Goal: Obtain resource: Obtain resource

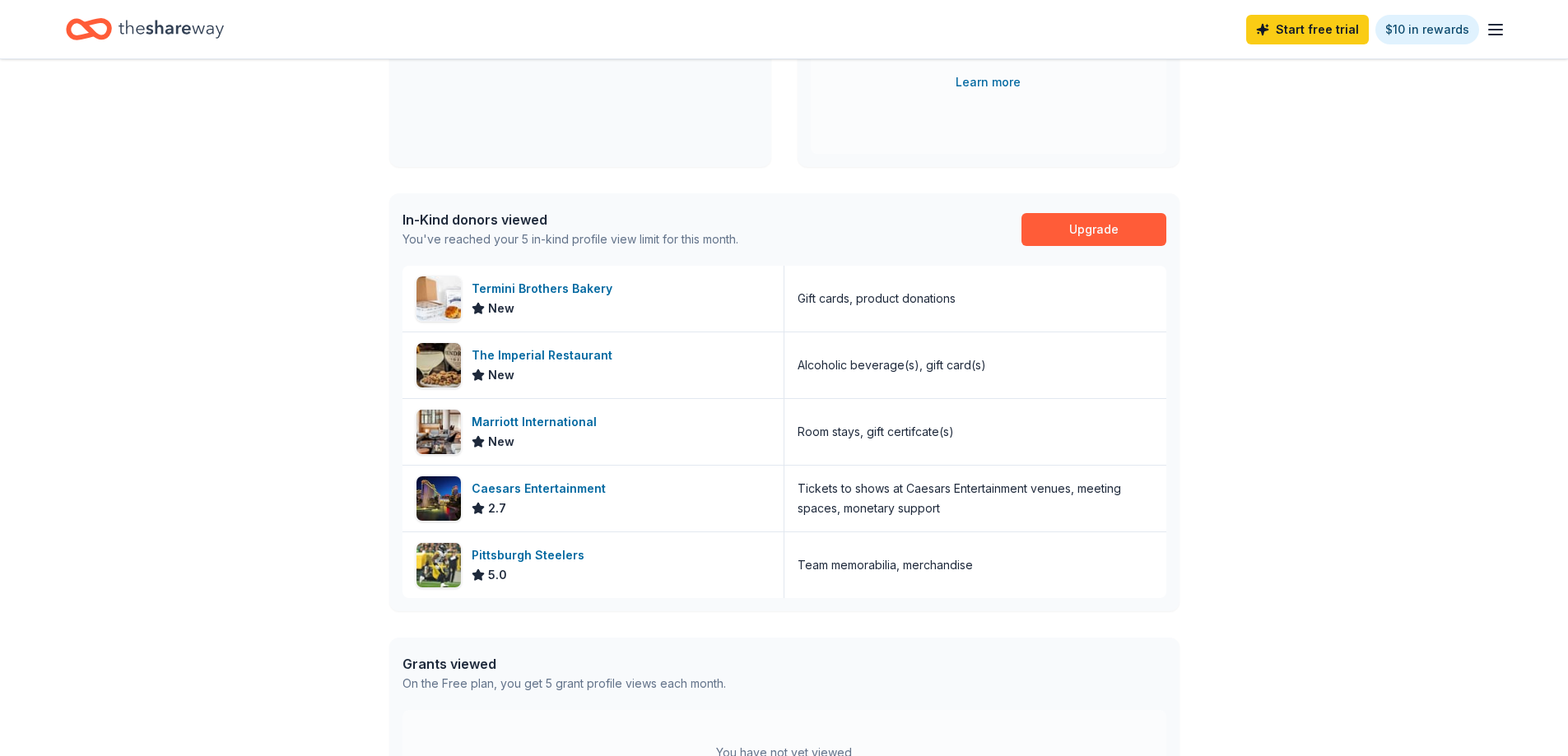
scroll to position [329, 0]
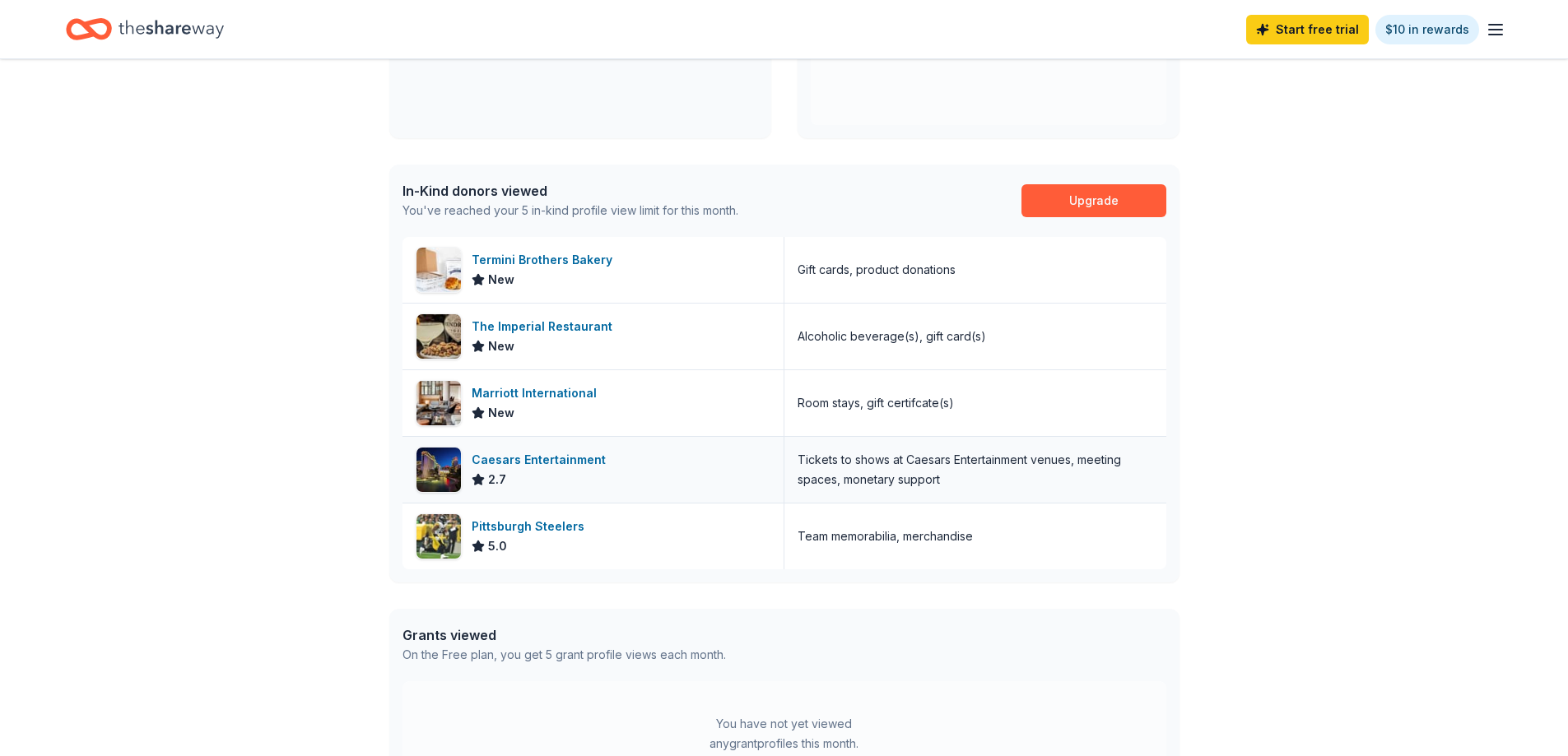
click at [539, 457] on div "Caesars Entertainment" at bounding box center [542, 461] width 140 height 20
click at [525, 392] on div "Marriott International" at bounding box center [537, 394] width 131 height 20
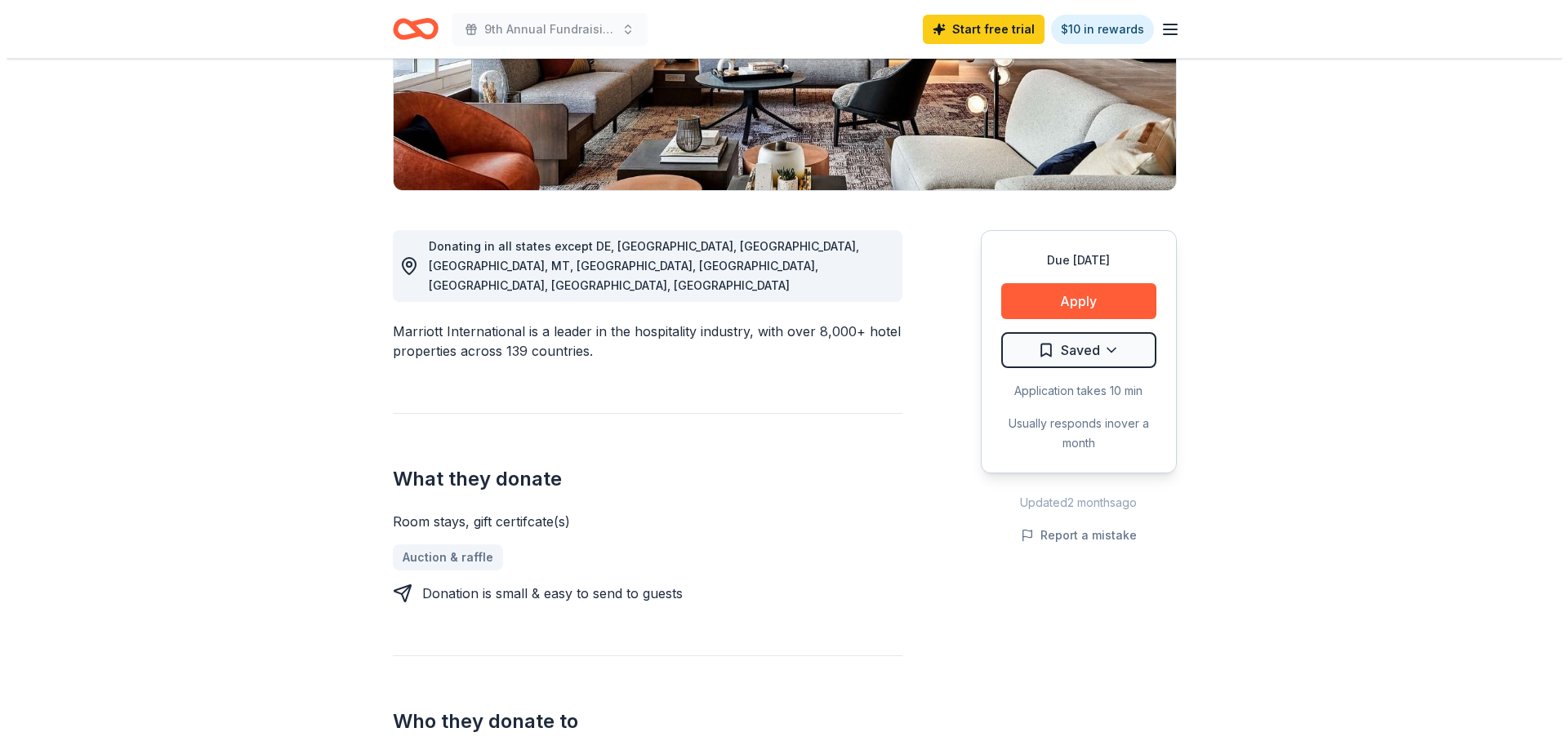
scroll to position [245, 0]
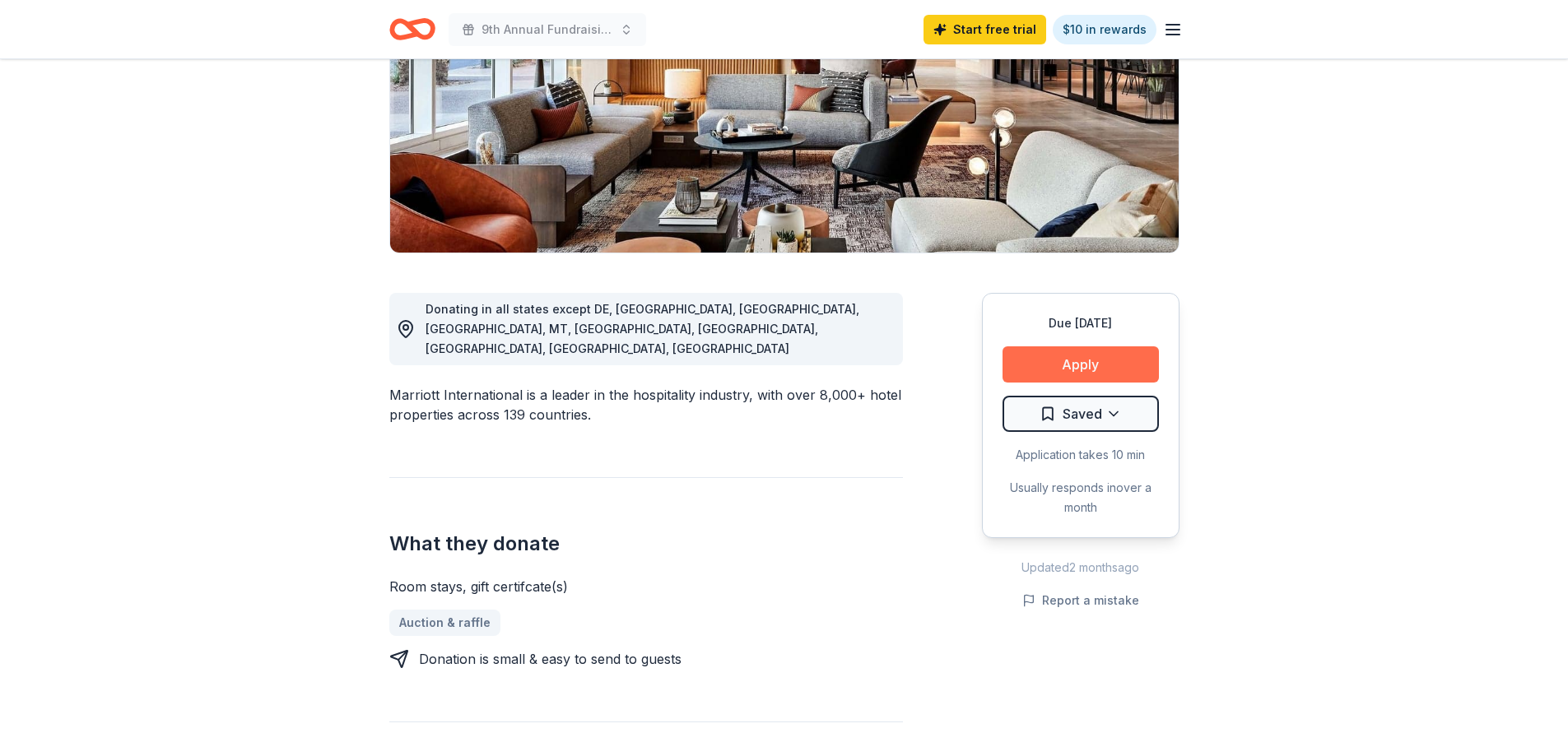
click at [1068, 362] on button "Apply" at bounding box center [1080, 365] width 156 height 36
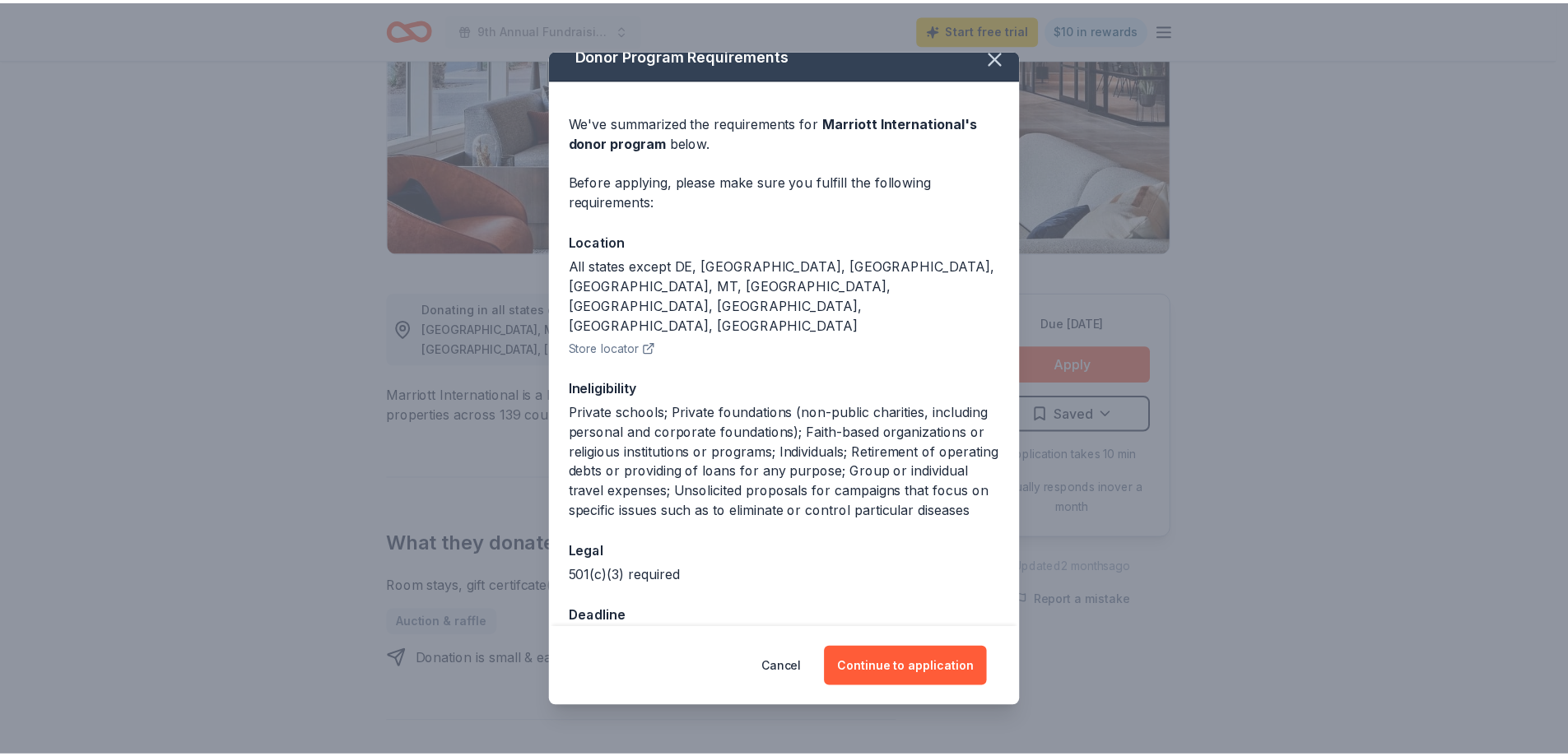
scroll to position [23, 0]
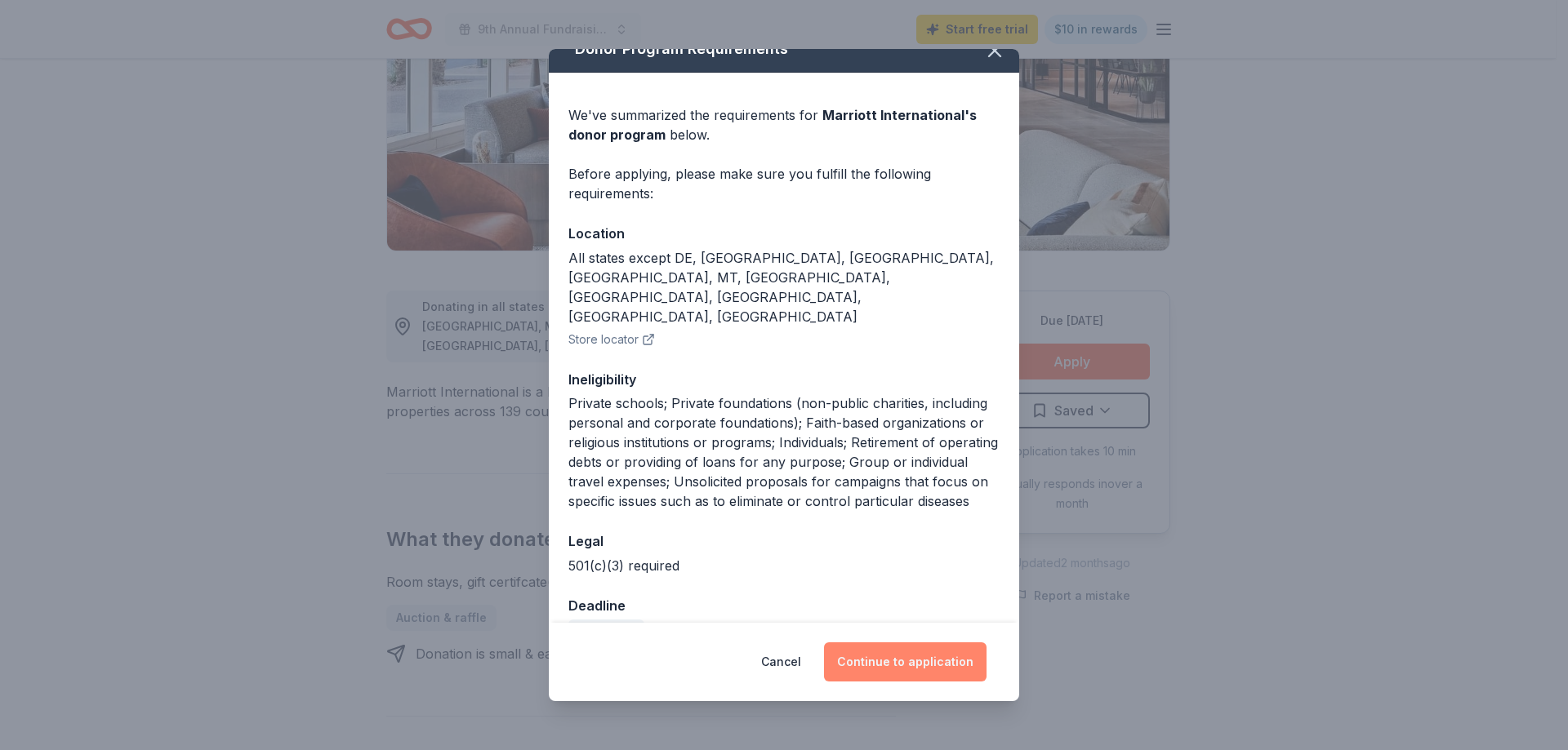
click at [943, 665] on button "Continue to application" at bounding box center [906, 661] width 163 height 39
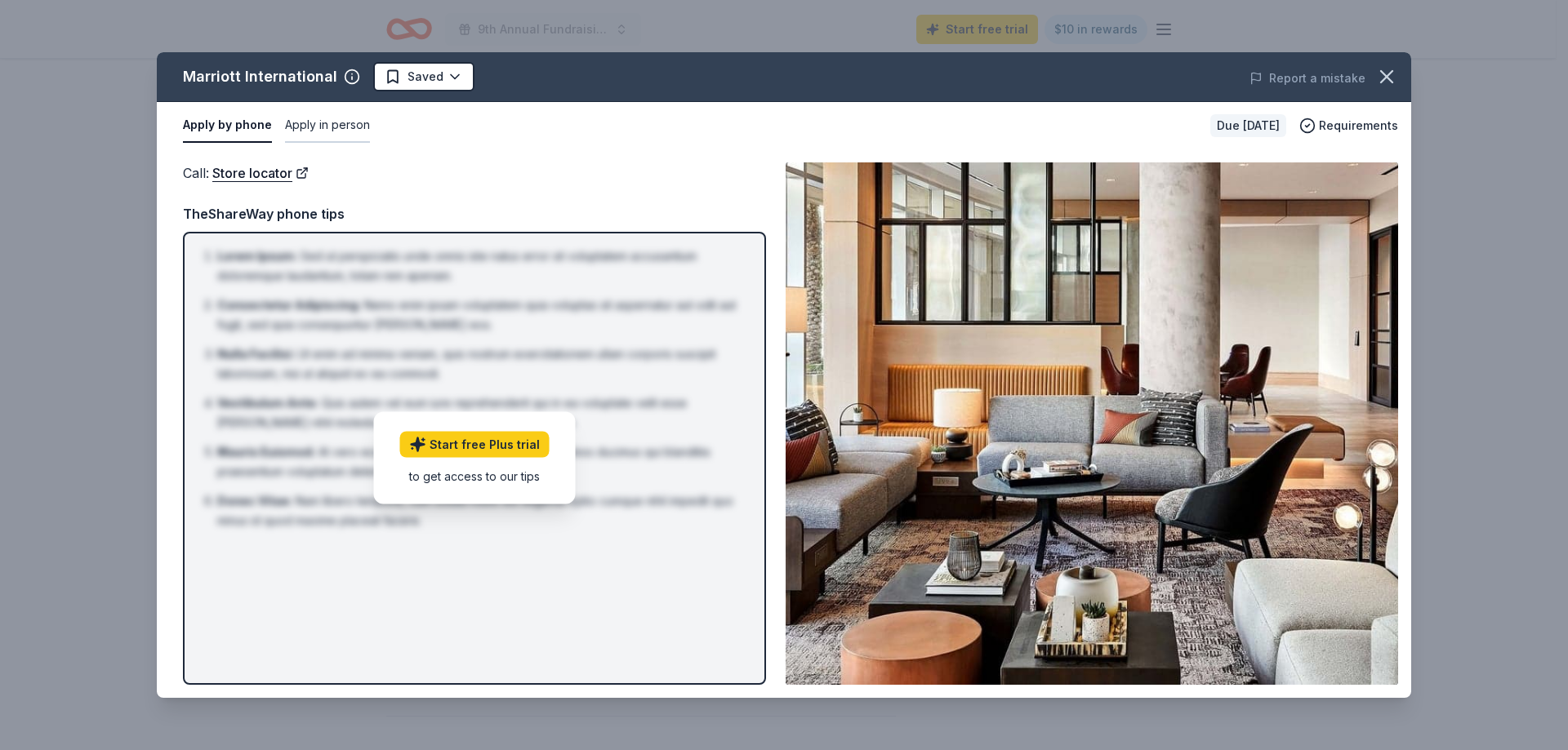
click at [359, 126] on button "Apply in person" at bounding box center [328, 126] width 85 height 34
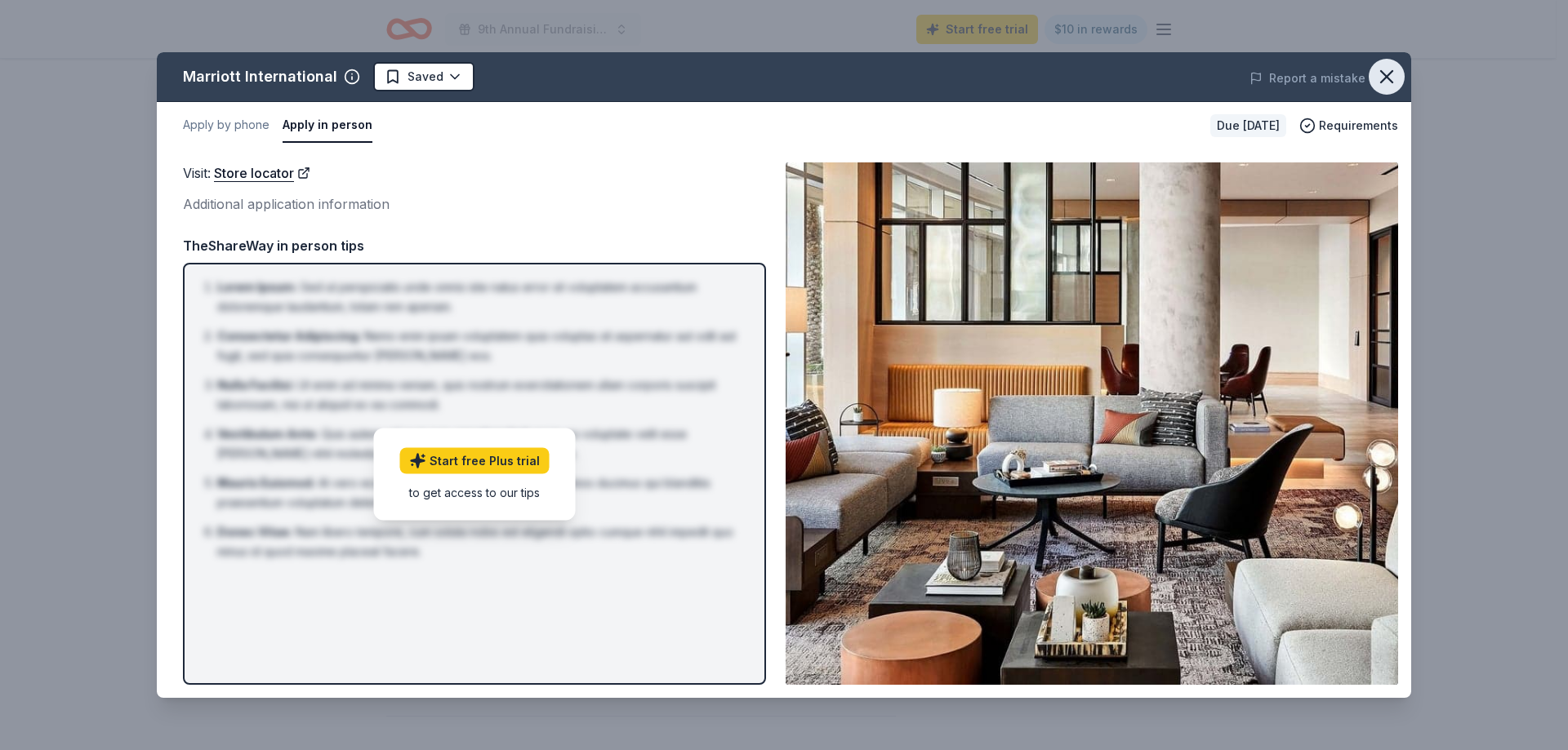
click at [1374, 81] on button "button" at bounding box center [1387, 77] width 36 height 36
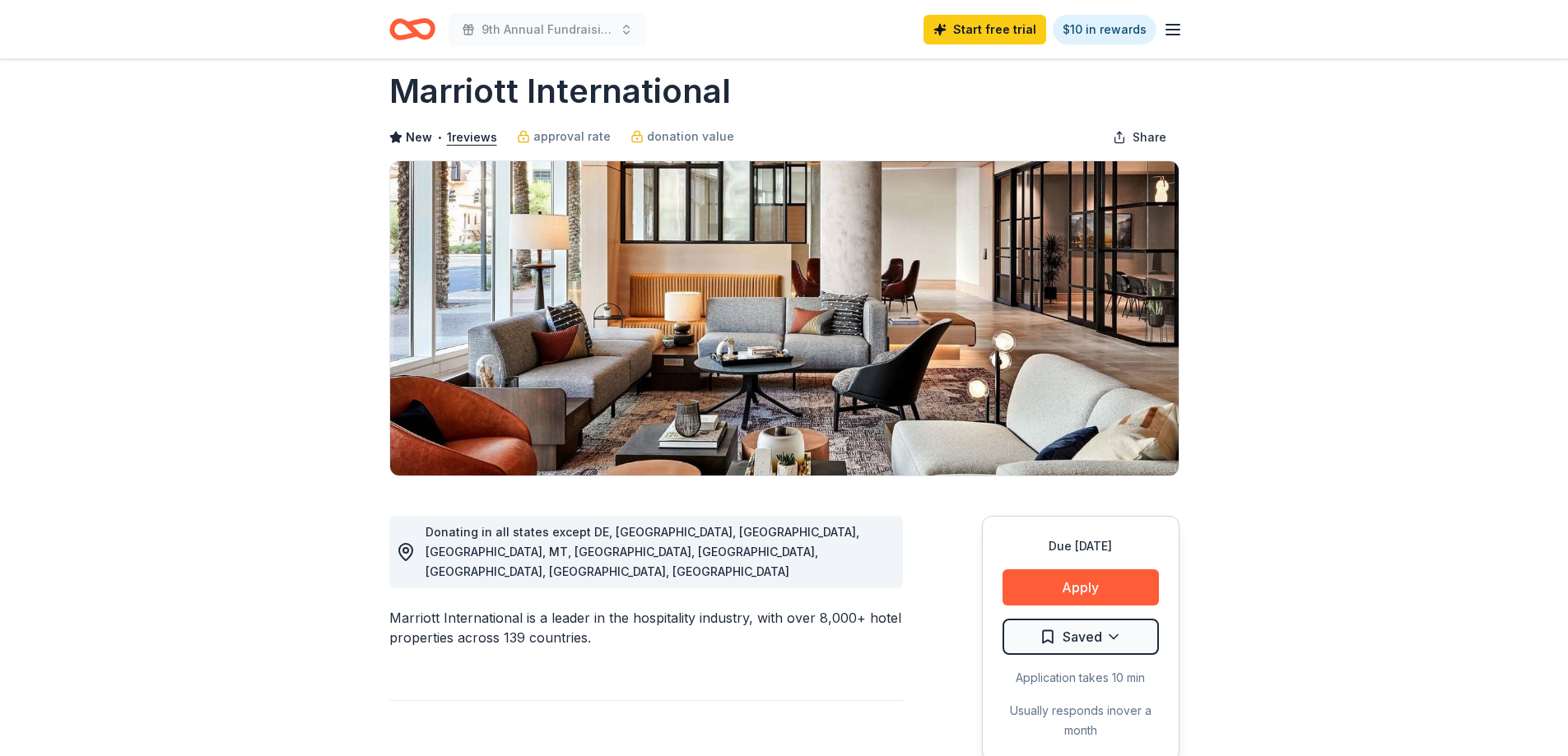
scroll to position [0, 0]
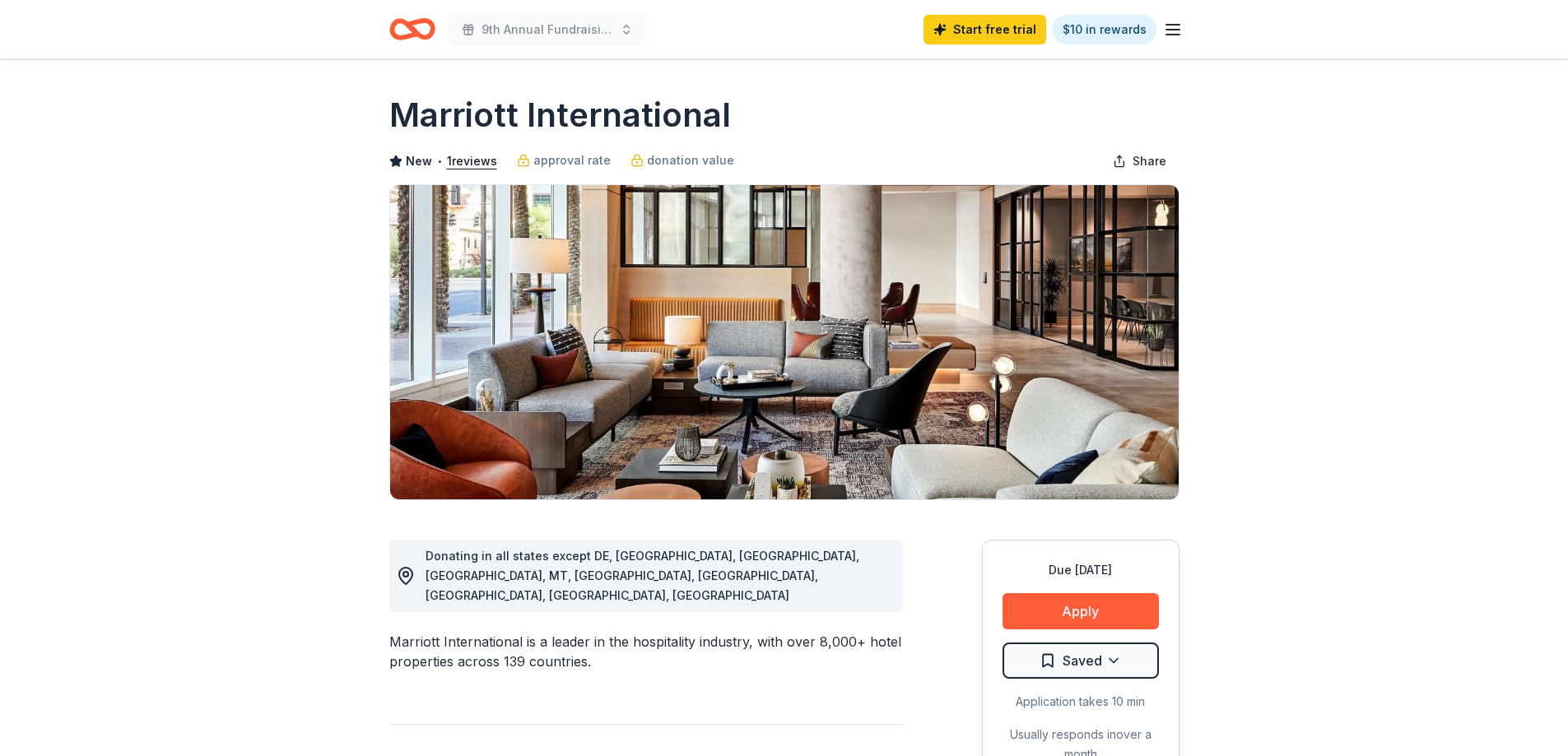
click at [400, 26] on icon "Home" at bounding box center [412, 29] width 47 height 38
